Goal: Check status: Check status

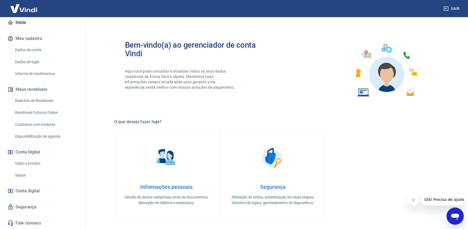
scroll to position [56, 0]
click at [29, 162] on link "Saldo e Extrato" at bounding box center [43, 163] width 61 height 11
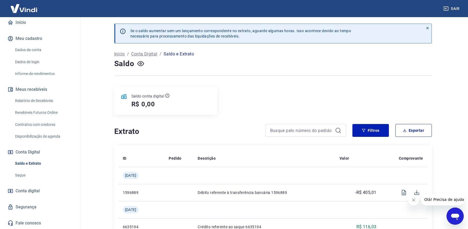
click at [147, 54] on p "Conta Digital" at bounding box center [144, 54] width 26 height 6
